Goal: Task Accomplishment & Management: Use online tool/utility

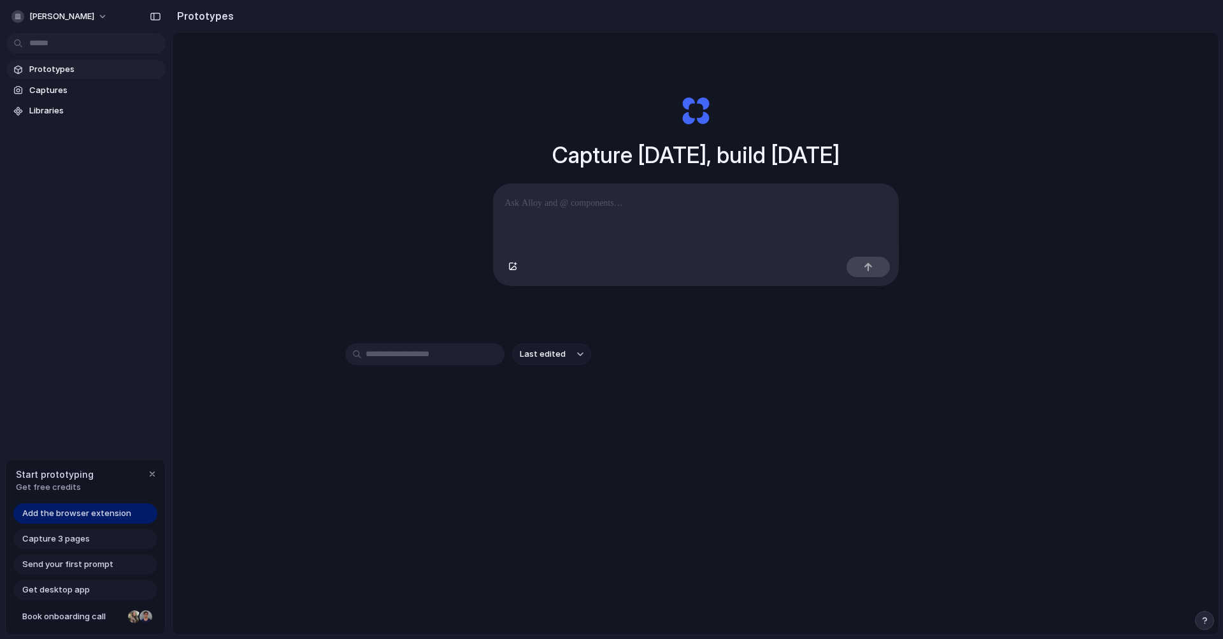
click at [460, 348] on input "text" at bounding box center [424, 354] width 159 height 22
click at [115, 506] on link "Add the browser extension" at bounding box center [85, 513] width 144 height 20
click at [664, 204] on p at bounding box center [695, 203] width 381 height 15
click at [780, 200] on p at bounding box center [695, 203] width 381 height 15
click at [516, 268] on div "button" at bounding box center [512, 267] width 9 height 8
